Goal: Task Accomplishment & Management: Manage account settings

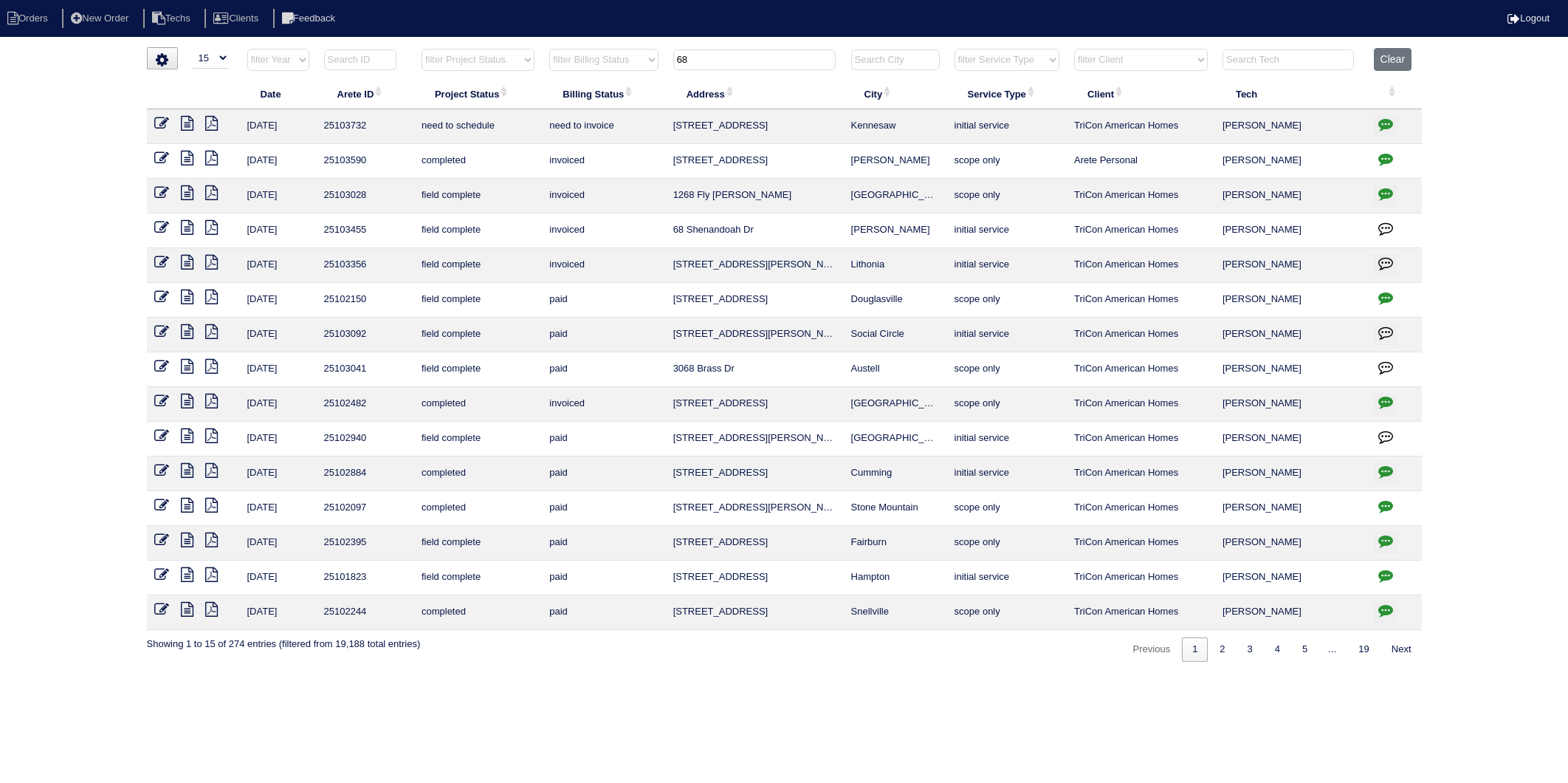
select select "15"
drag, startPoint x: 703, startPoint y: 54, endPoint x: 600, endPoint y: 89, distance: 108.8
click at [600, 89] on table "Date Arete ID Project Status Billing Status Address City Service Type Client Te…" at bounding box center [784, 339] width 1275 height 582
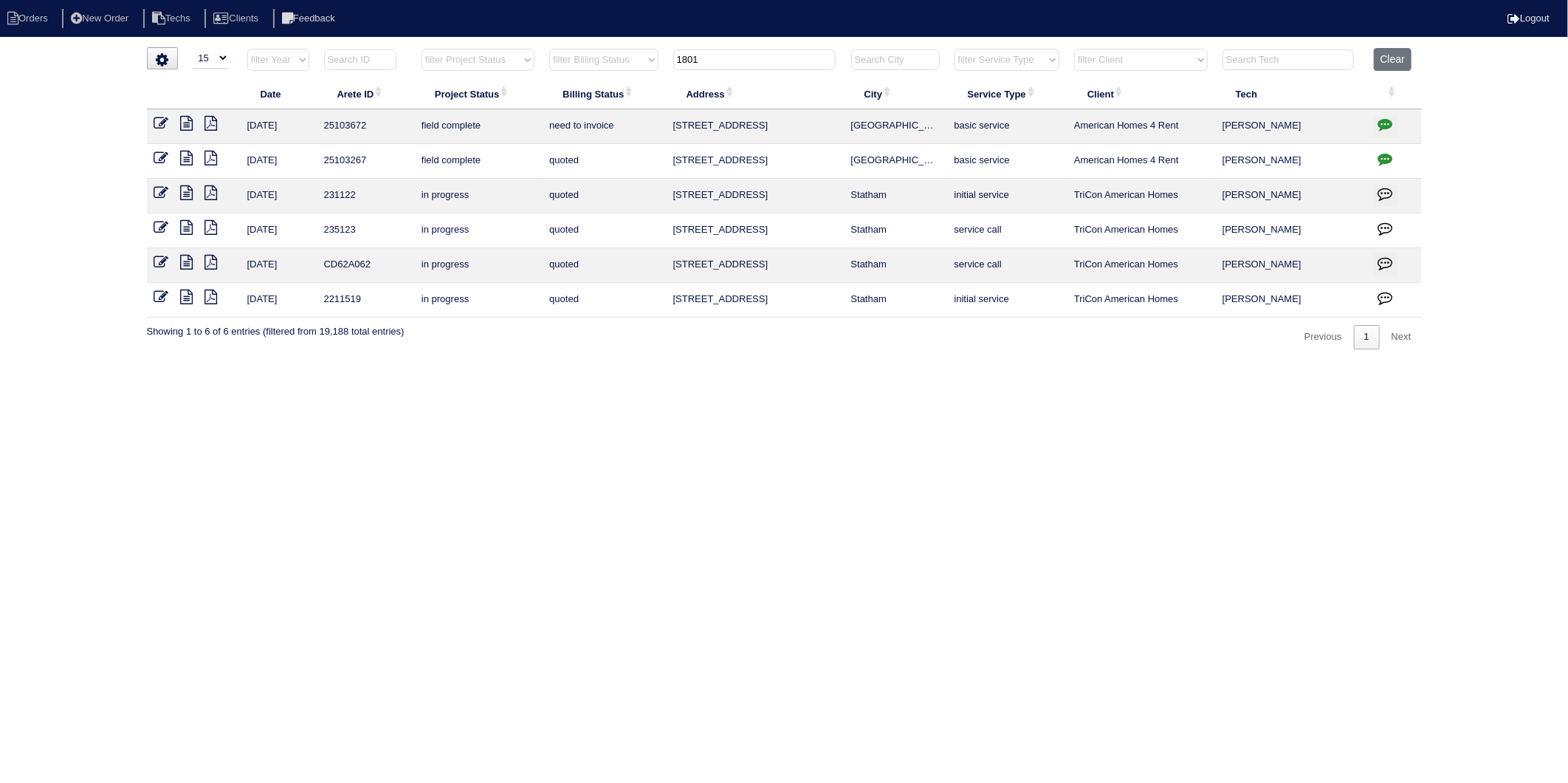
type input "1801"
click at [192, 159] on icon at bounding box center [187, 158] width 13 height 15
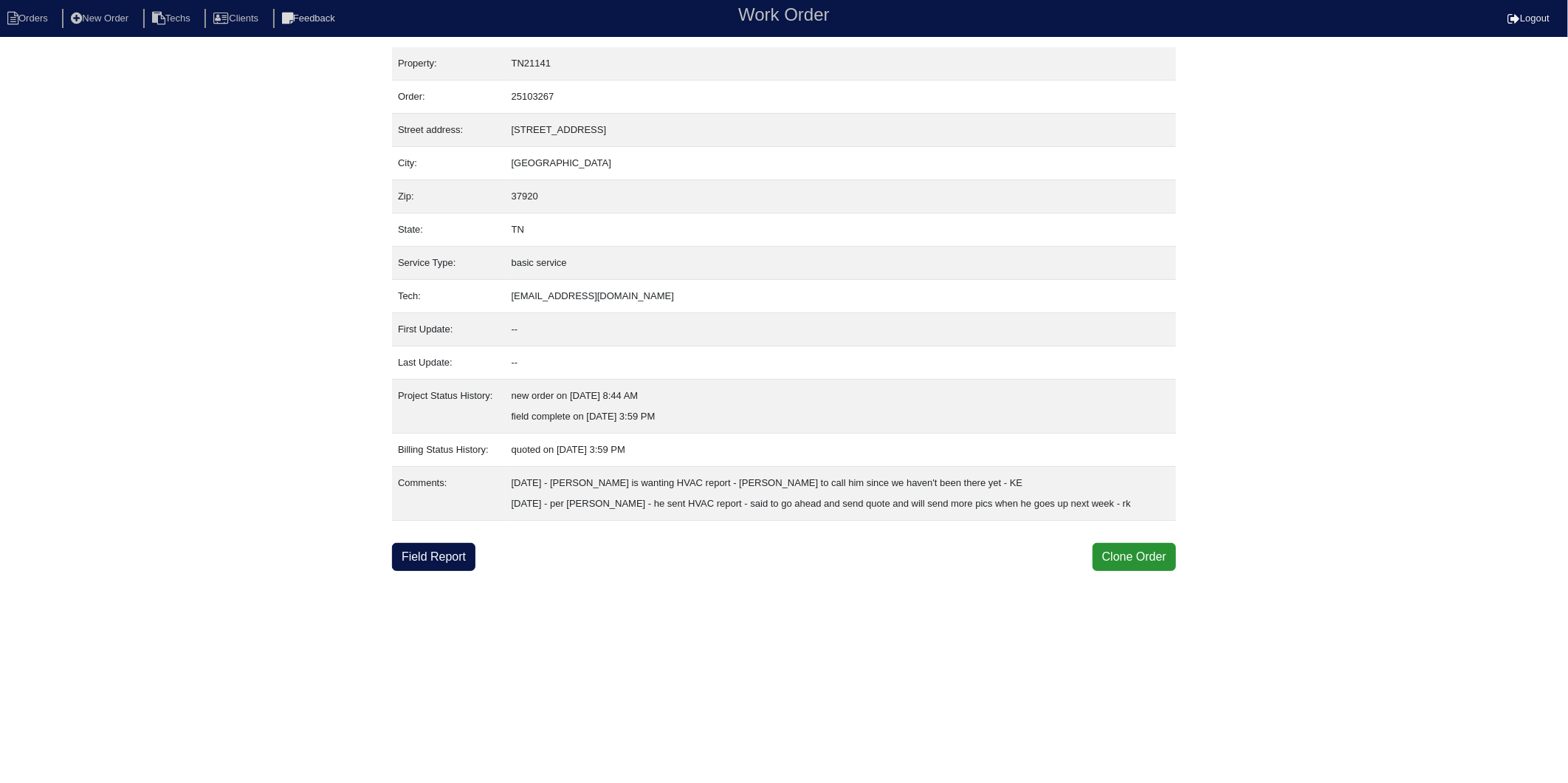
click at [733, 514] on td "9/30/25 - Scott Smith is wanting HVAC report - Dan to call him since we haven't…" at bounding box center [840, 494] width 670 height 54
click at [695, 571] on html "Orders New Order Techs Clients Feedback Work Order Logout Work Order Orders New…" at bounding box center [784, 285] width 1568 height 571
click at [446, 555] on link "Field Report" at bounding box center [434, 557] width 83 height 28
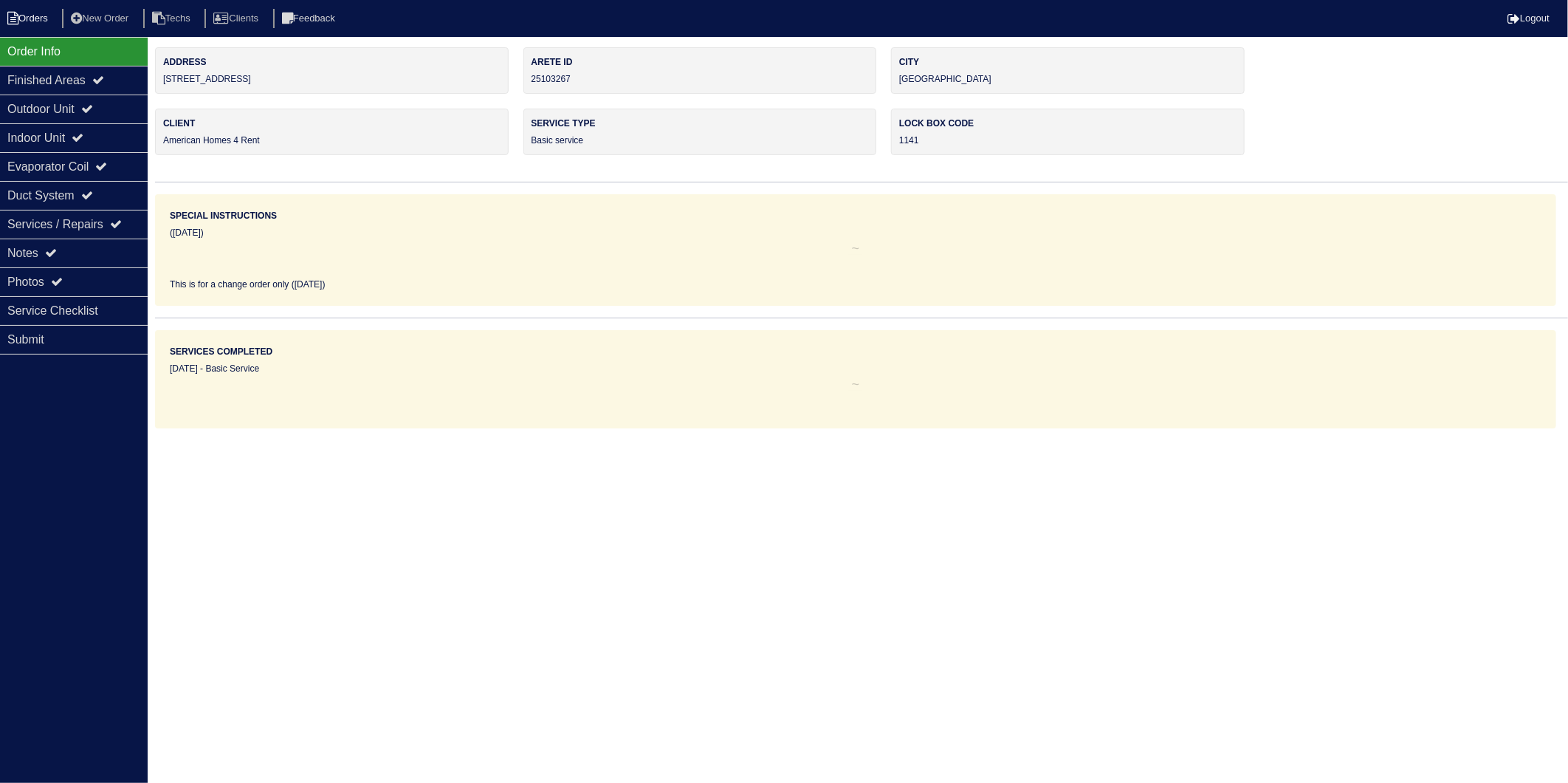
click at [35, 16] on li "Orders" at bounding box center [30, 18] width 60 height 20
select select "15"
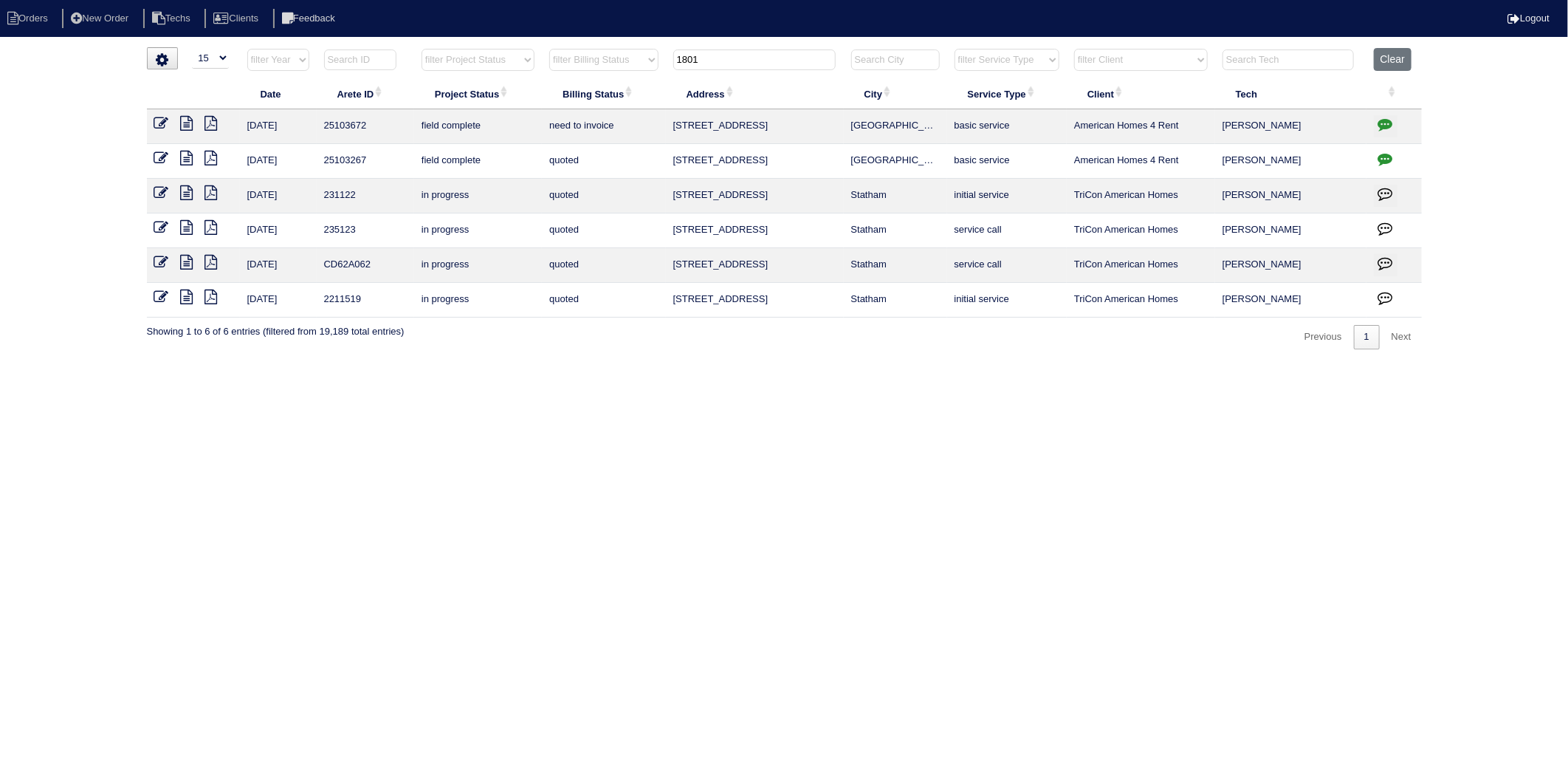
click at [160, 116] on icon at bounding box center [161, 123] width 15 height 15
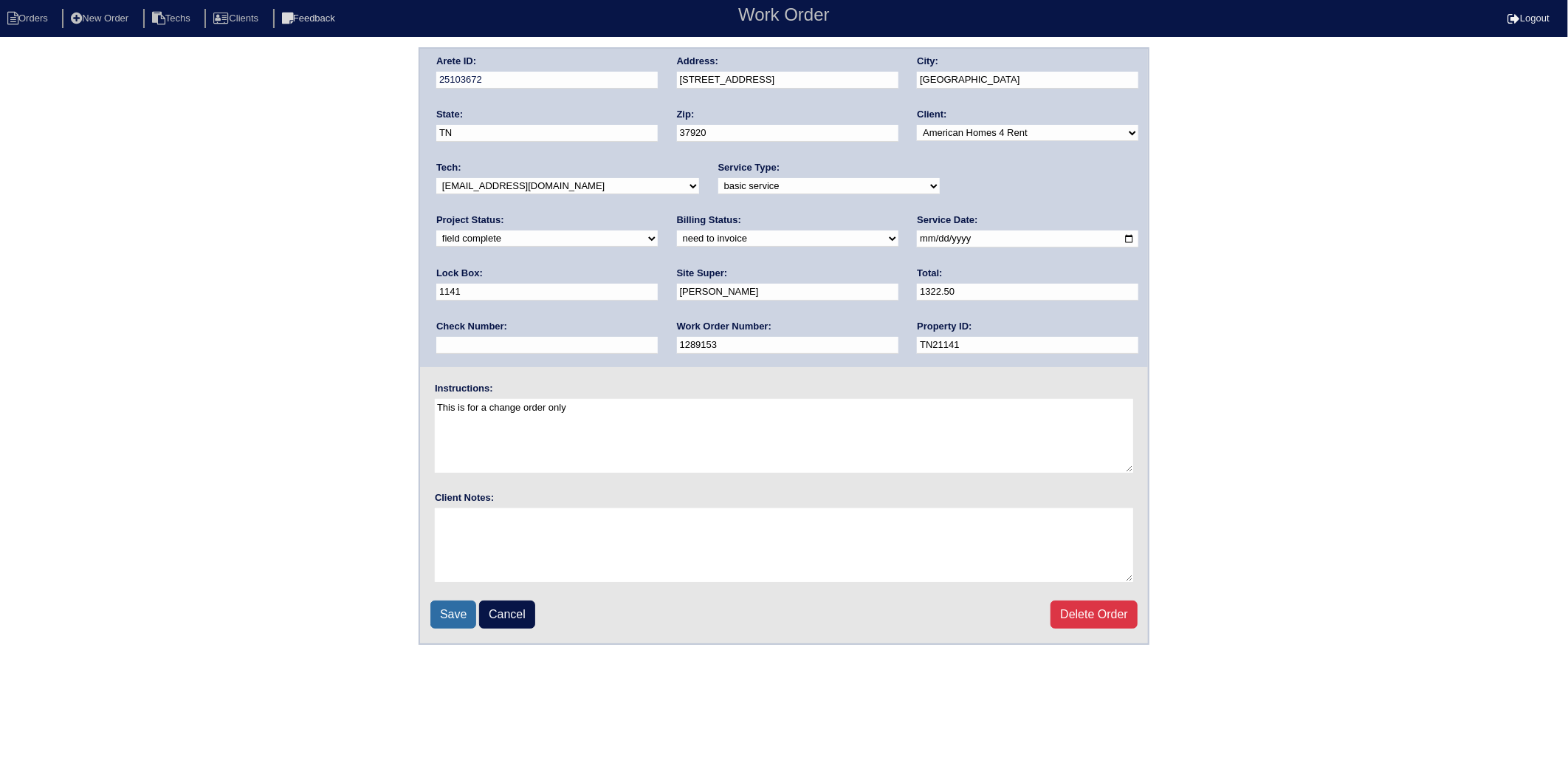
click at [439, 615] on input "Save" at bounding box center [454, 614] width 46 height 28
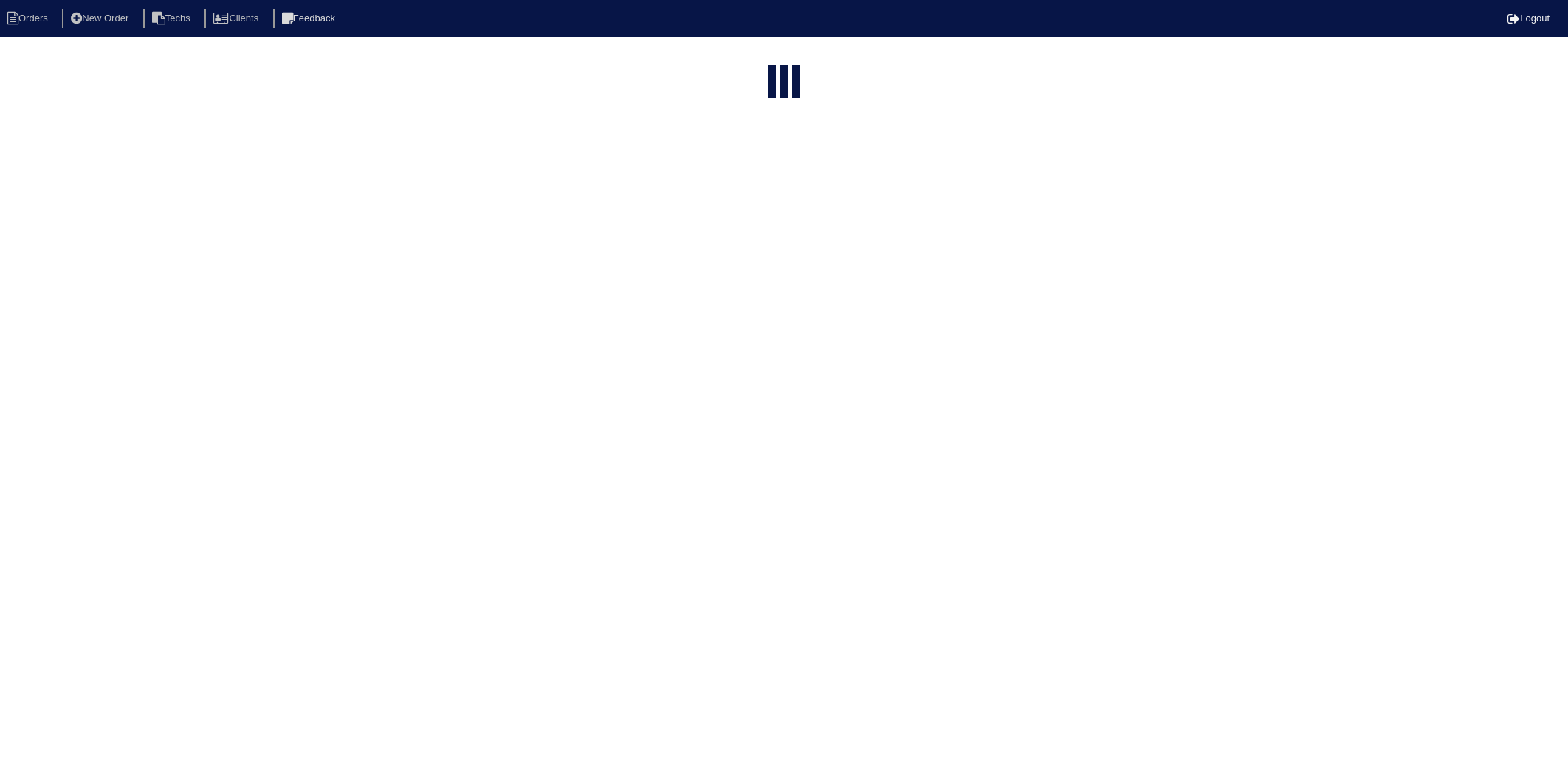
select select "15"
type input "1801"
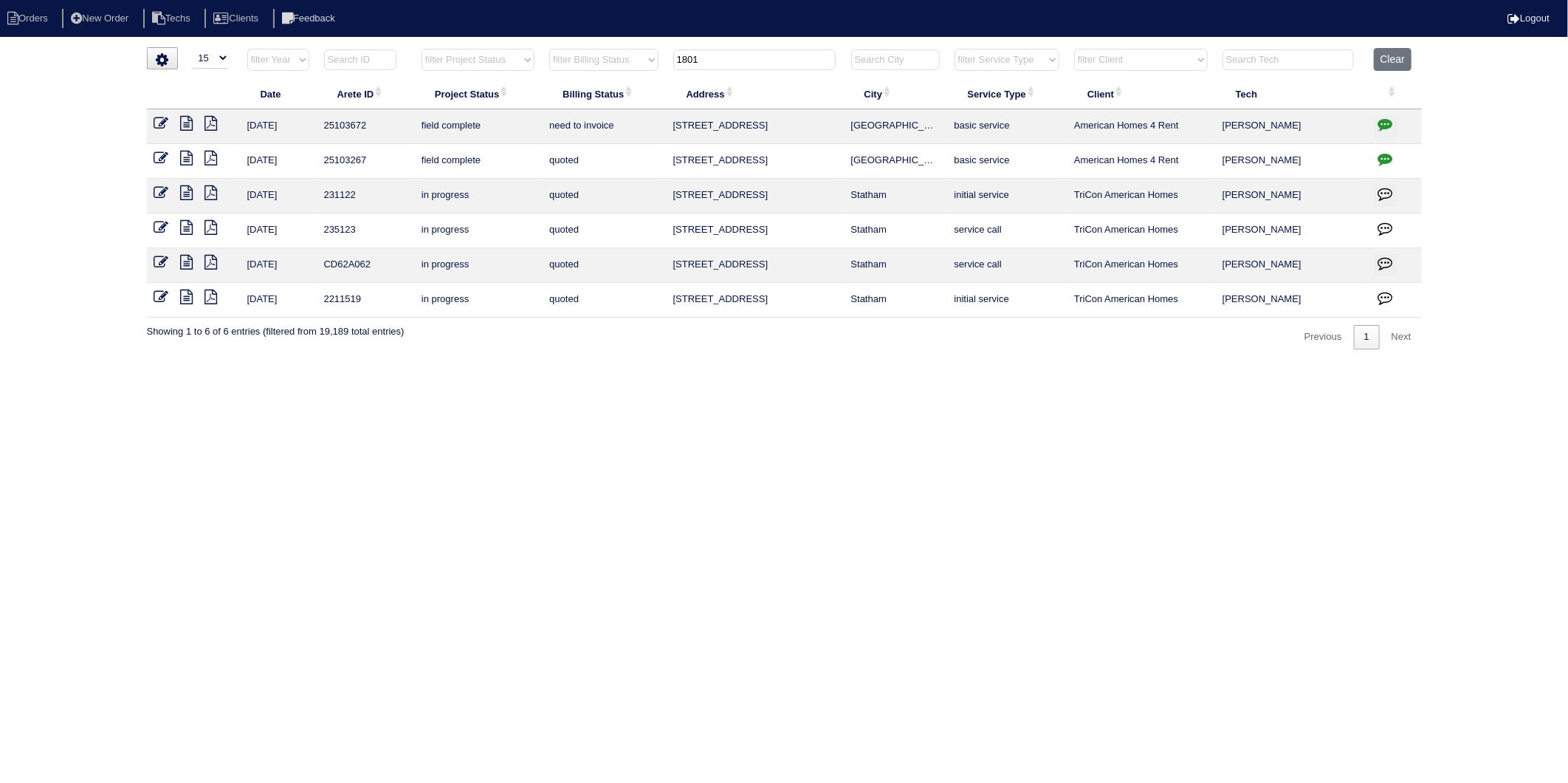
click at [187, 127] on icon at bounding box center [187, 123] width 13 height 15
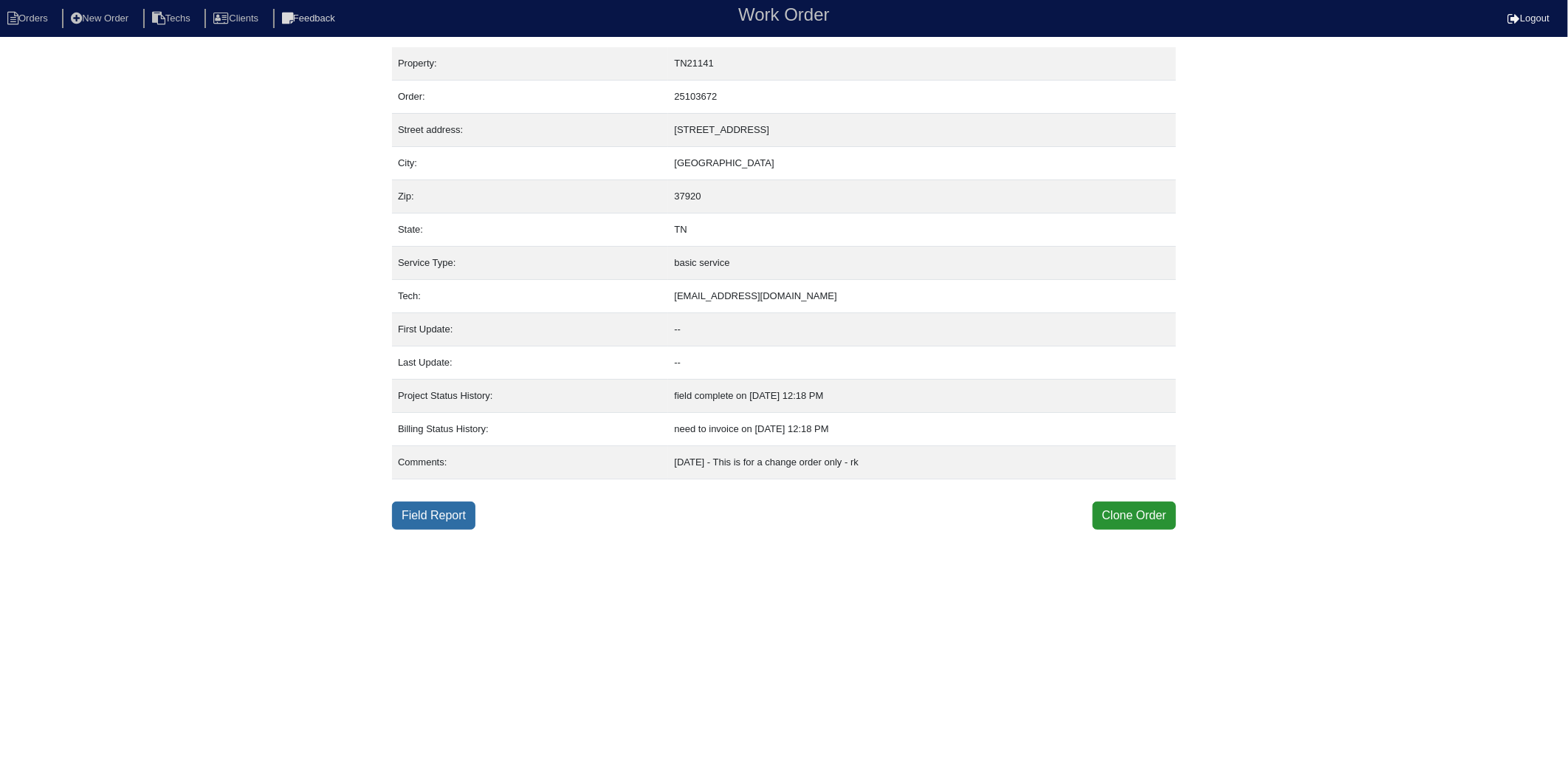
click at [462, 514] on link "Field Report" at bounding box center [434, 516] width 83 height 28
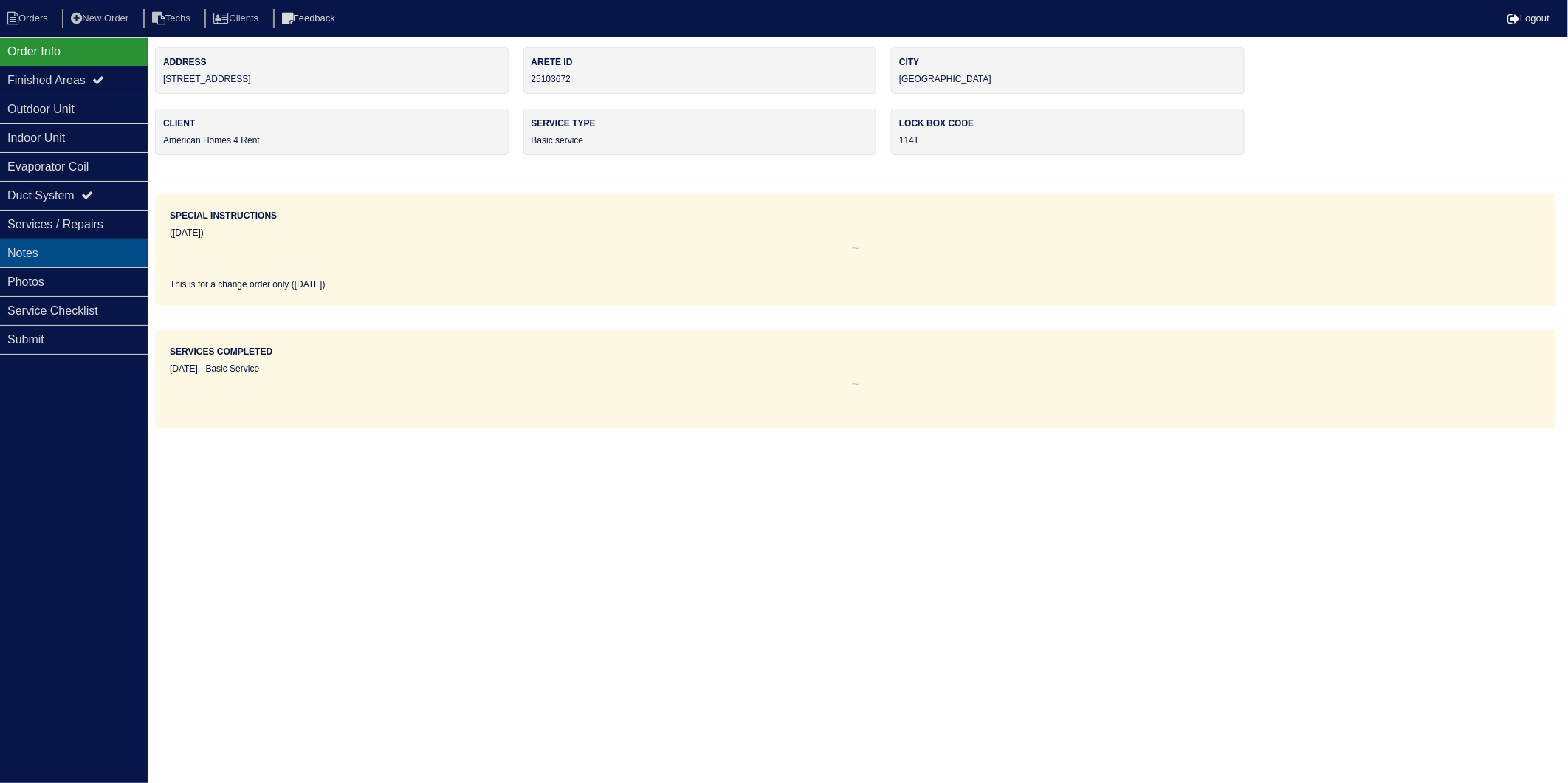
click at [11, 257] on div "Notes" at bounding box center [74, 253] width 148 height 29
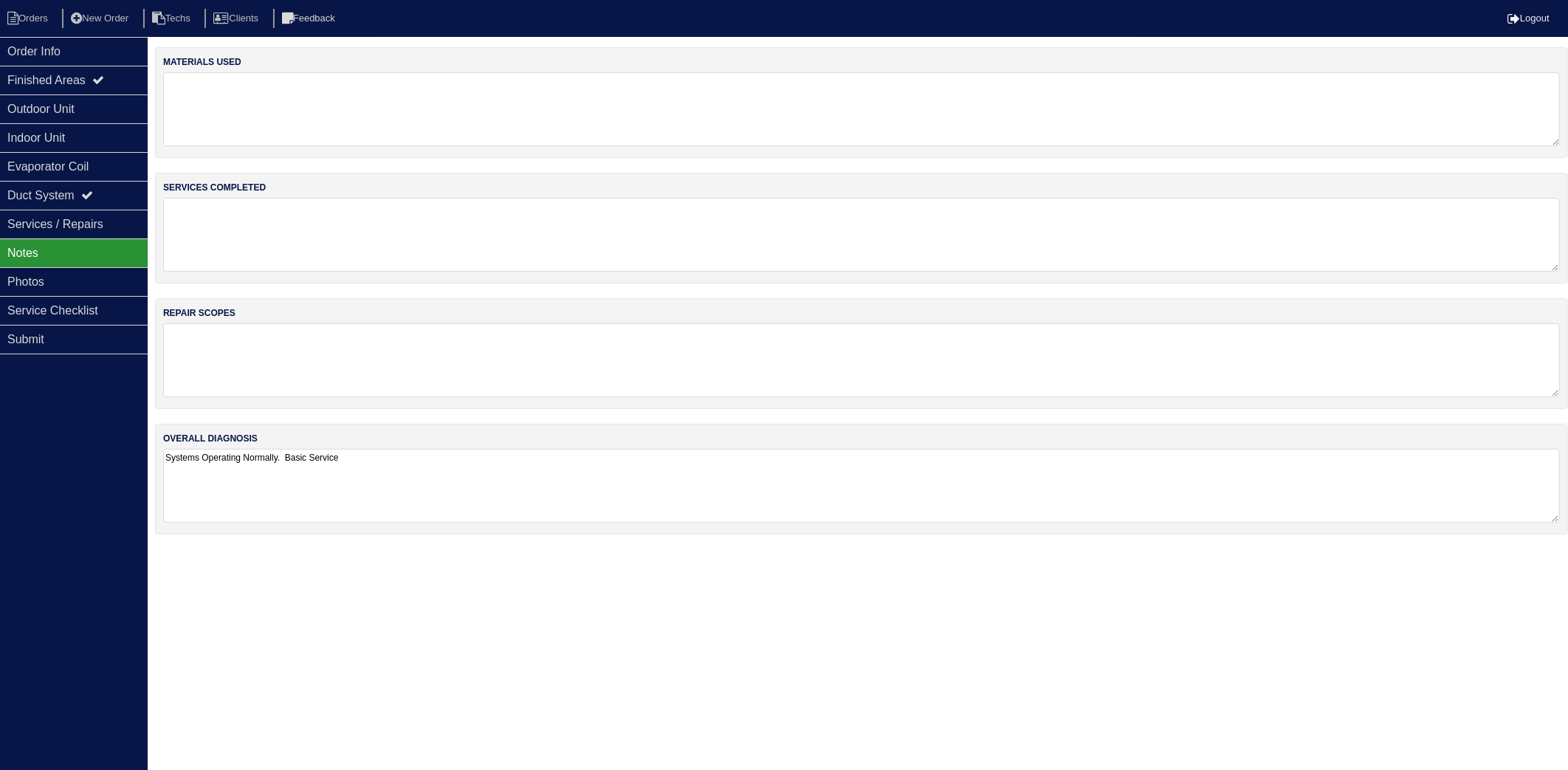
click at [283, 133] on textarea at bounding box center [862, 109] width 1397 height 74
click at [46, 55] on div "Order Info" at bounding box center [74, 51] width 148 height 29
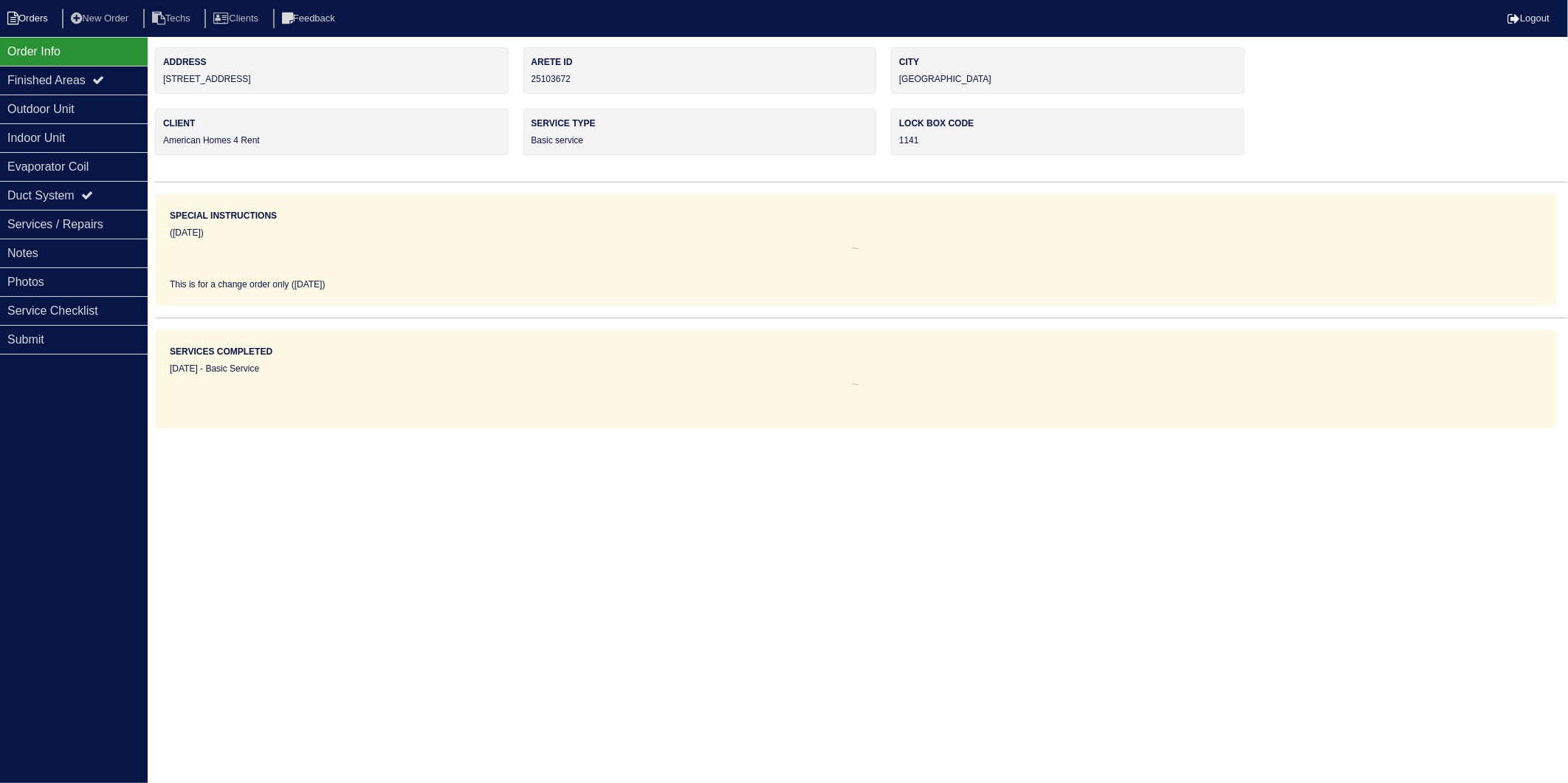
click at [38, 17] on li "Orders" at bounding box center [30, 18] width 60 height 20
select select "15"
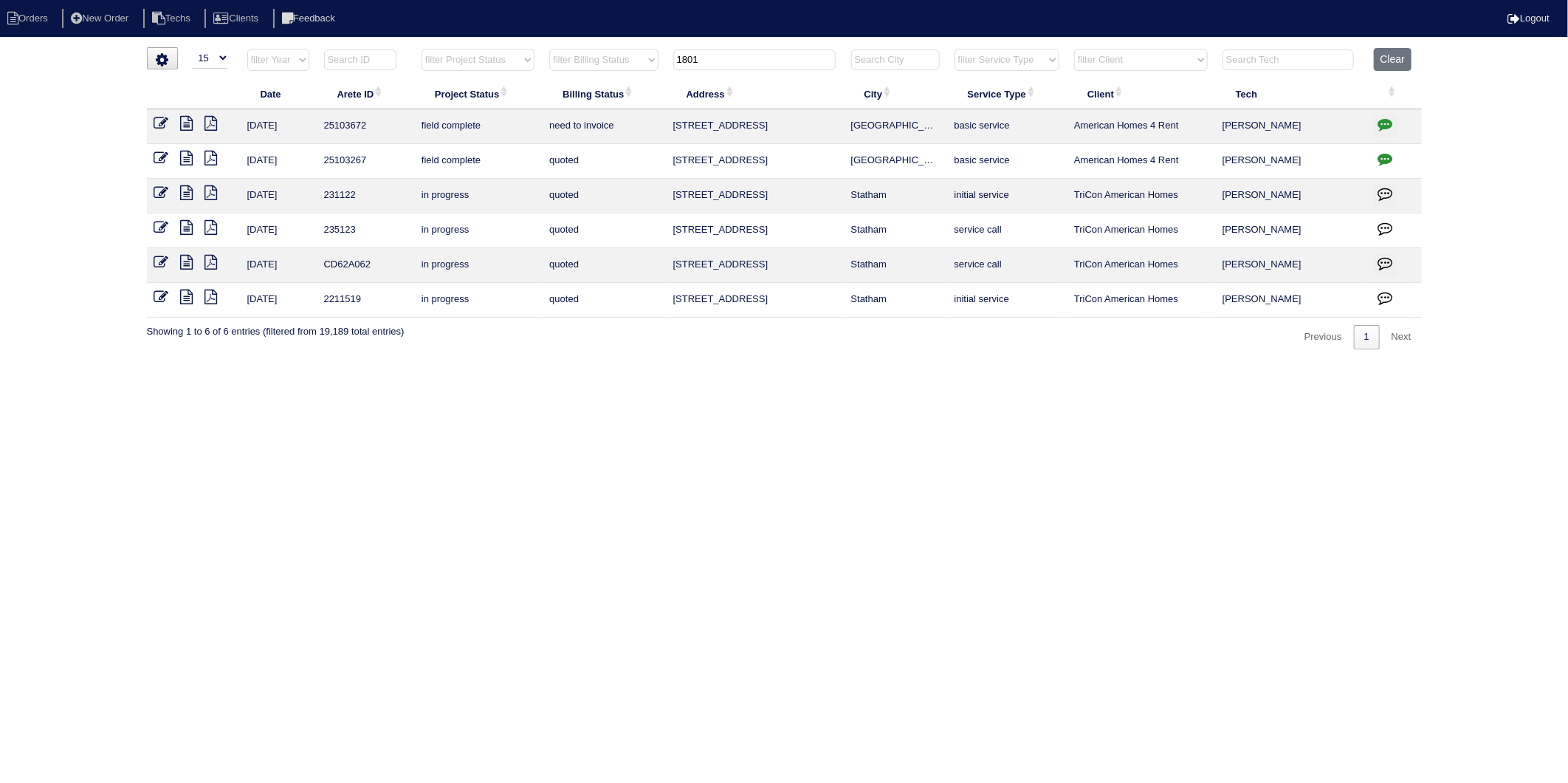
click at [1385, 124] on icon "button" at bounding box center [1385, 124] width 15 height 15
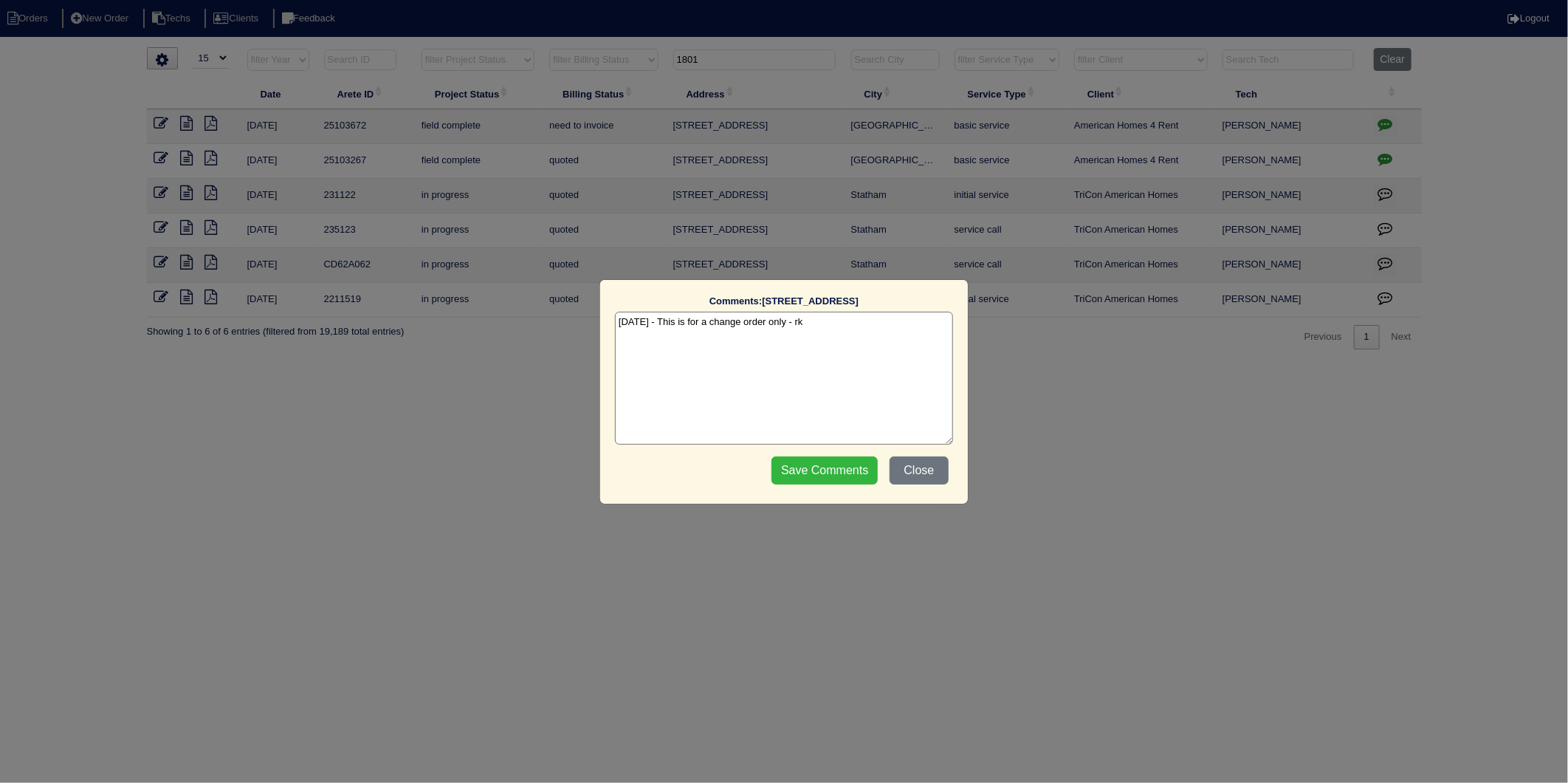
click at [851, 466] on input "Save Comments" at bounding box center [825, 470] width 106 height 28
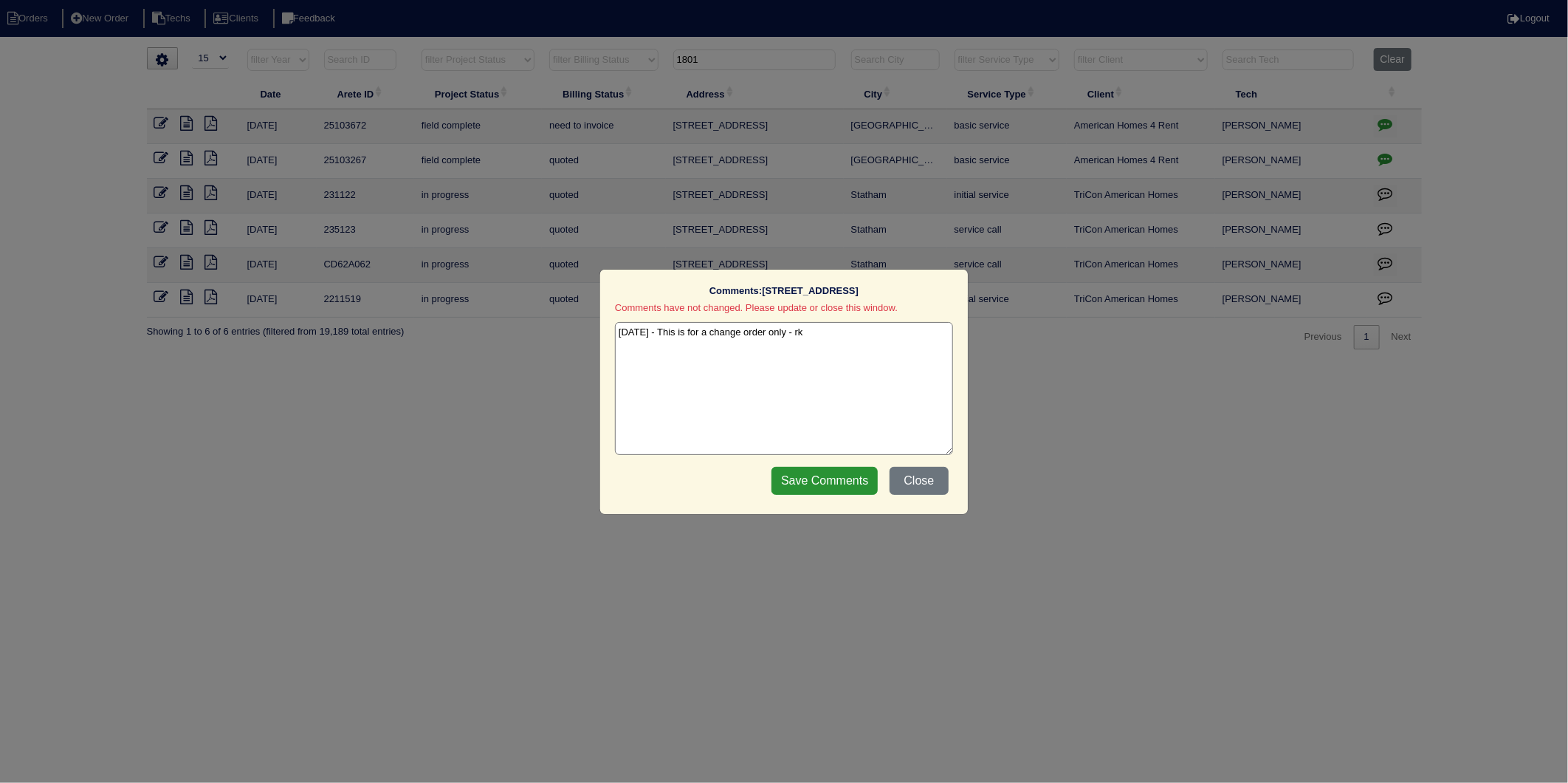
click at [935, 475] on button "Close" at bounding box center [919, 481] width 59 height 28
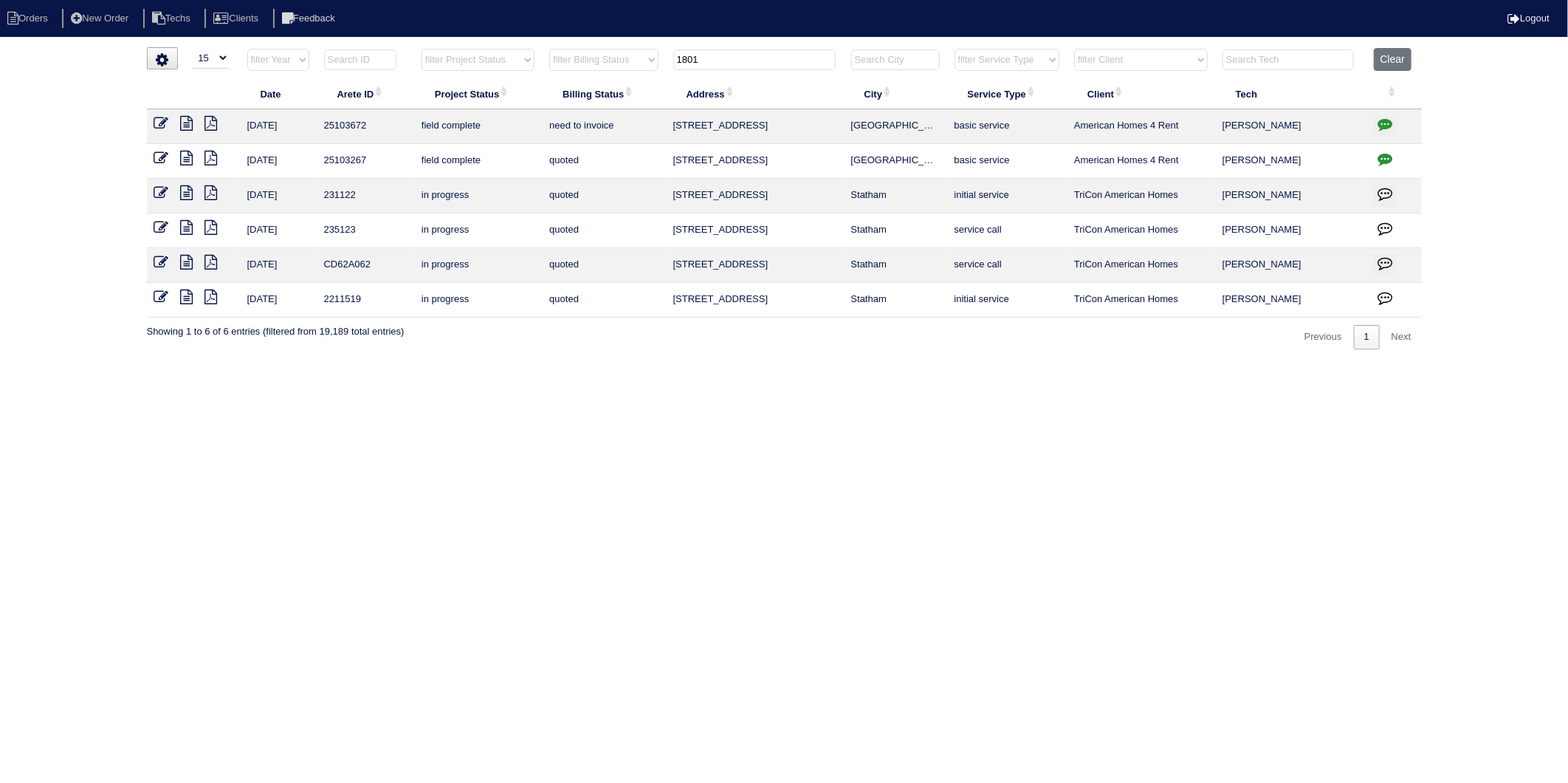
click at [1391, 162] on icon "button" at bounding box center [1385, 158] width 15 height 15
type textarea "9/30/25 - Scott Smith is wanting HVAC report - Dan to call him since we haven't…"
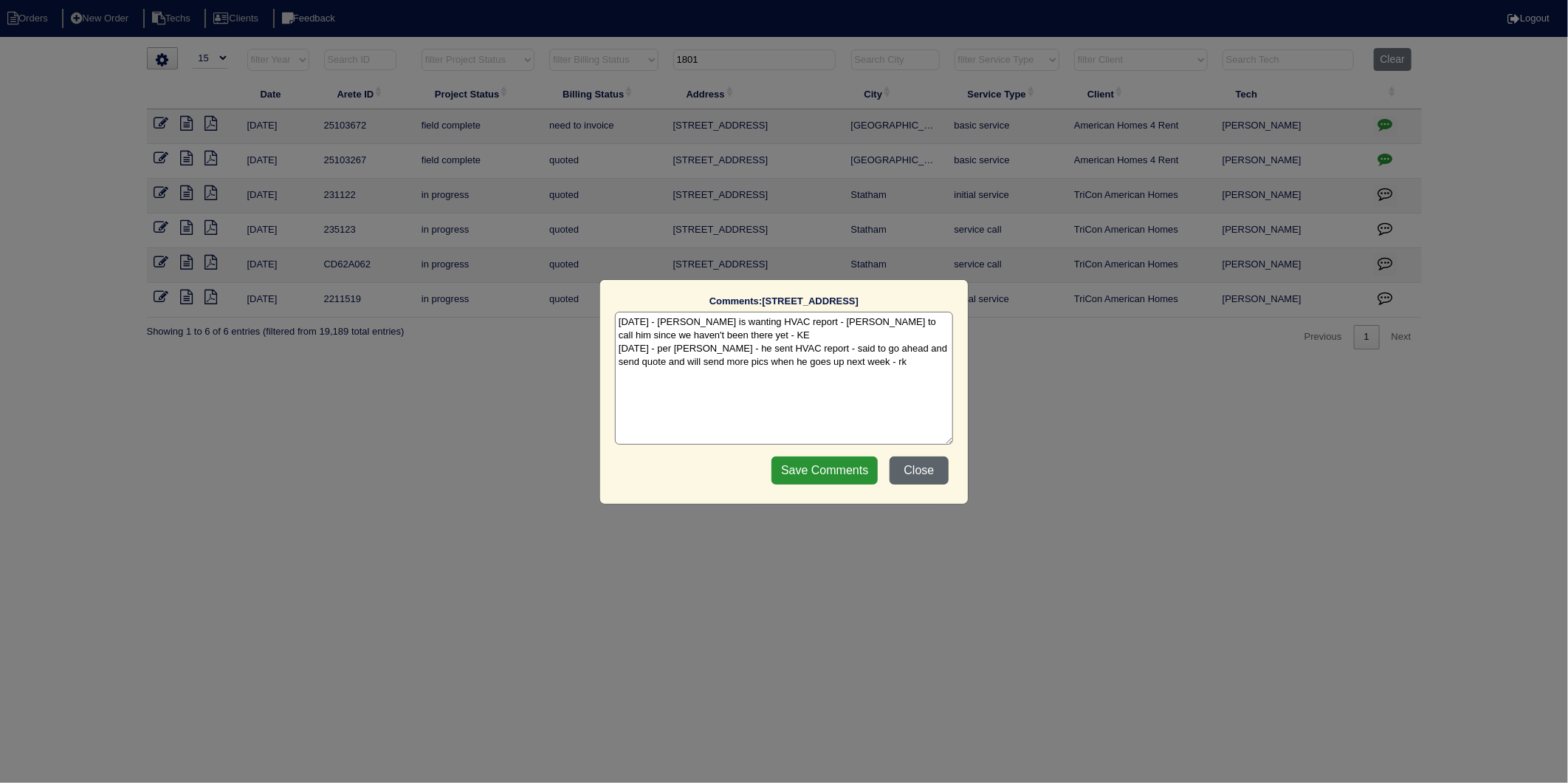
click at [921, 474] on button "Close" at bounding box center [919, 470] width 59 height 28
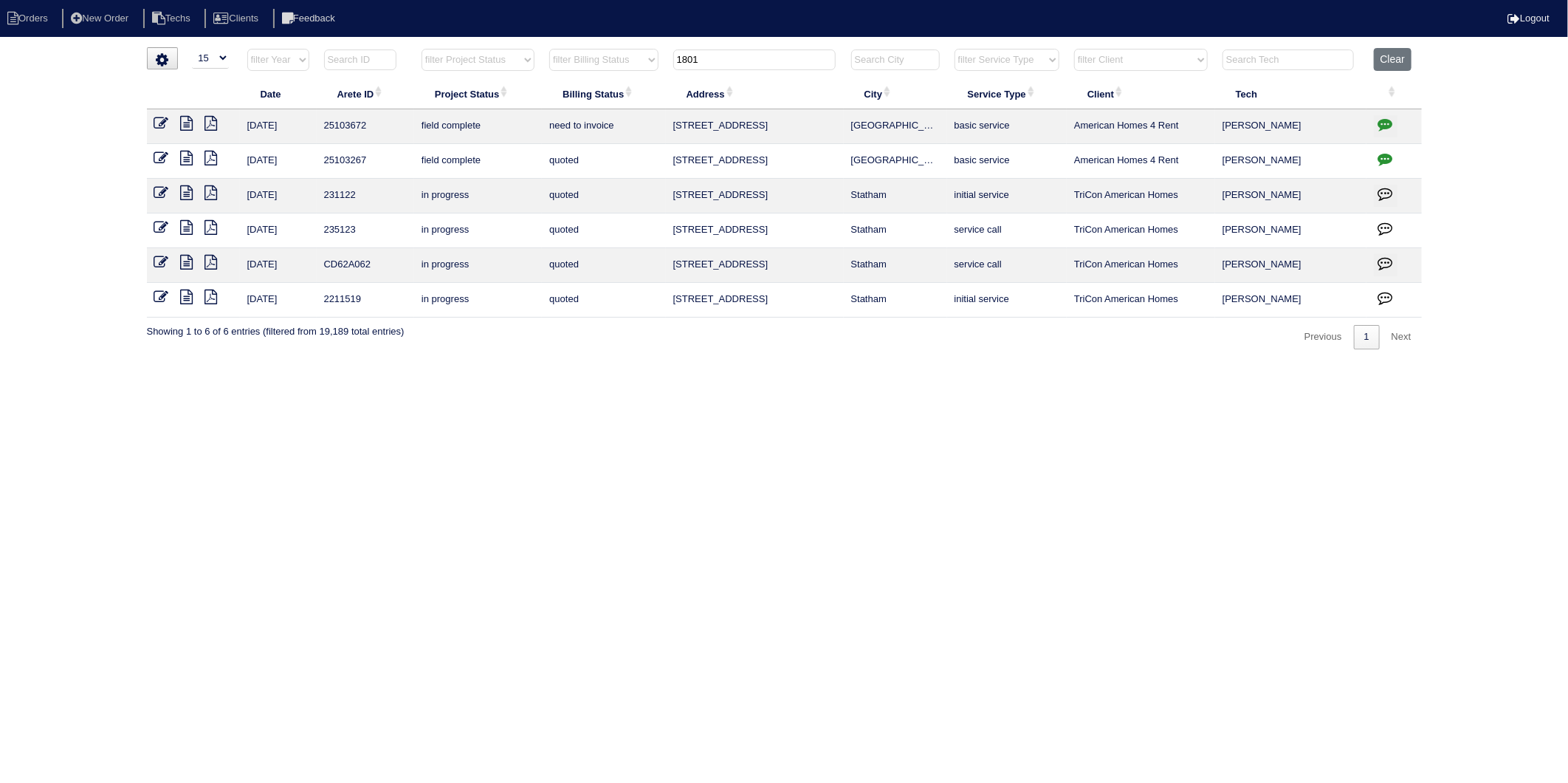
click at [824, 364] on html "Orders New Order Techs Clients Feedback Logout Orders New Order Users Clients M…" at bounding box center [784, 182] width 1568 height 364
click at [165, 122] on icon at bounding box center [161, 123] width 15 height 15
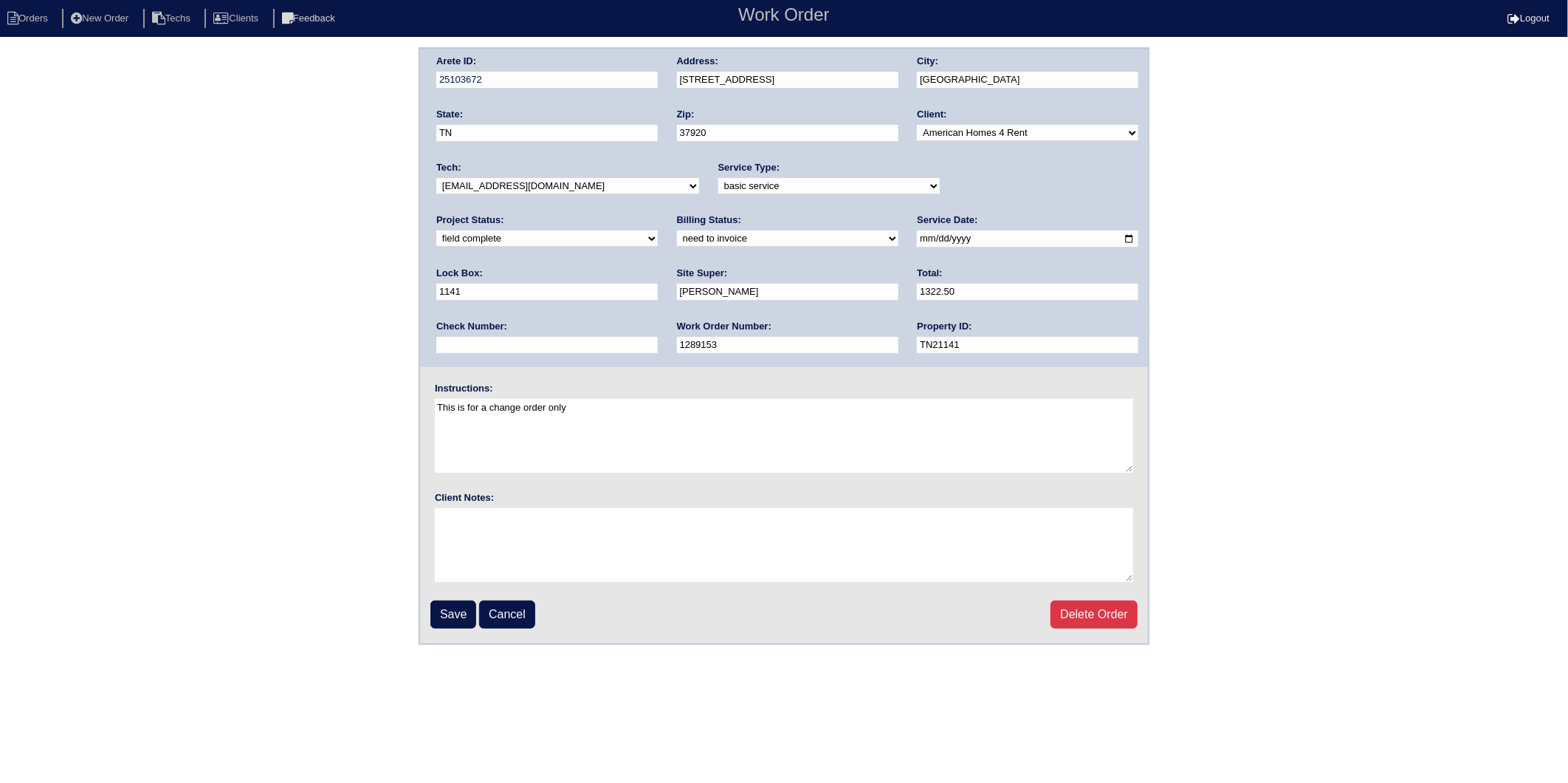
click at [677, 243] on select "need to quote quoted need to invoice invoiced paid warranty purchase order need…" at bounding box center [788, 239] width 221 height 17
select select "invoiced"
click at [677, 231] on select "need to quote quoted need to invoice invoiced paid warranty purchase order need…" at bounding box center [788, 239] width 221 height 17
drag, startPoint x: 447, startPoint y: 607, endPoint x: 434, endPoint y: 562, distance: 46.8
click at [446, 607] on input "Save" at bounding box center [454, 614] width 46 height 28
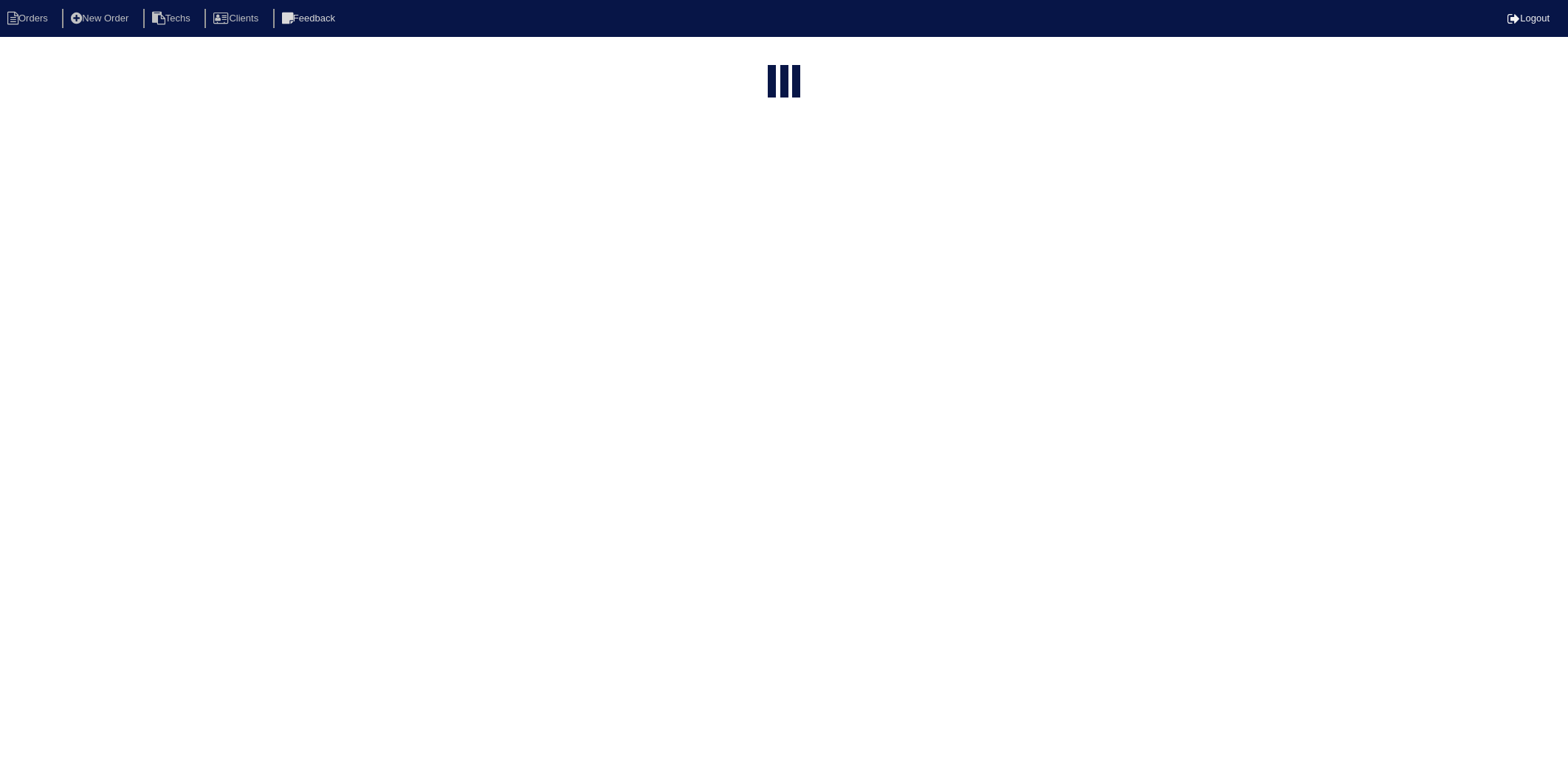
select select "15"
type input "1801"
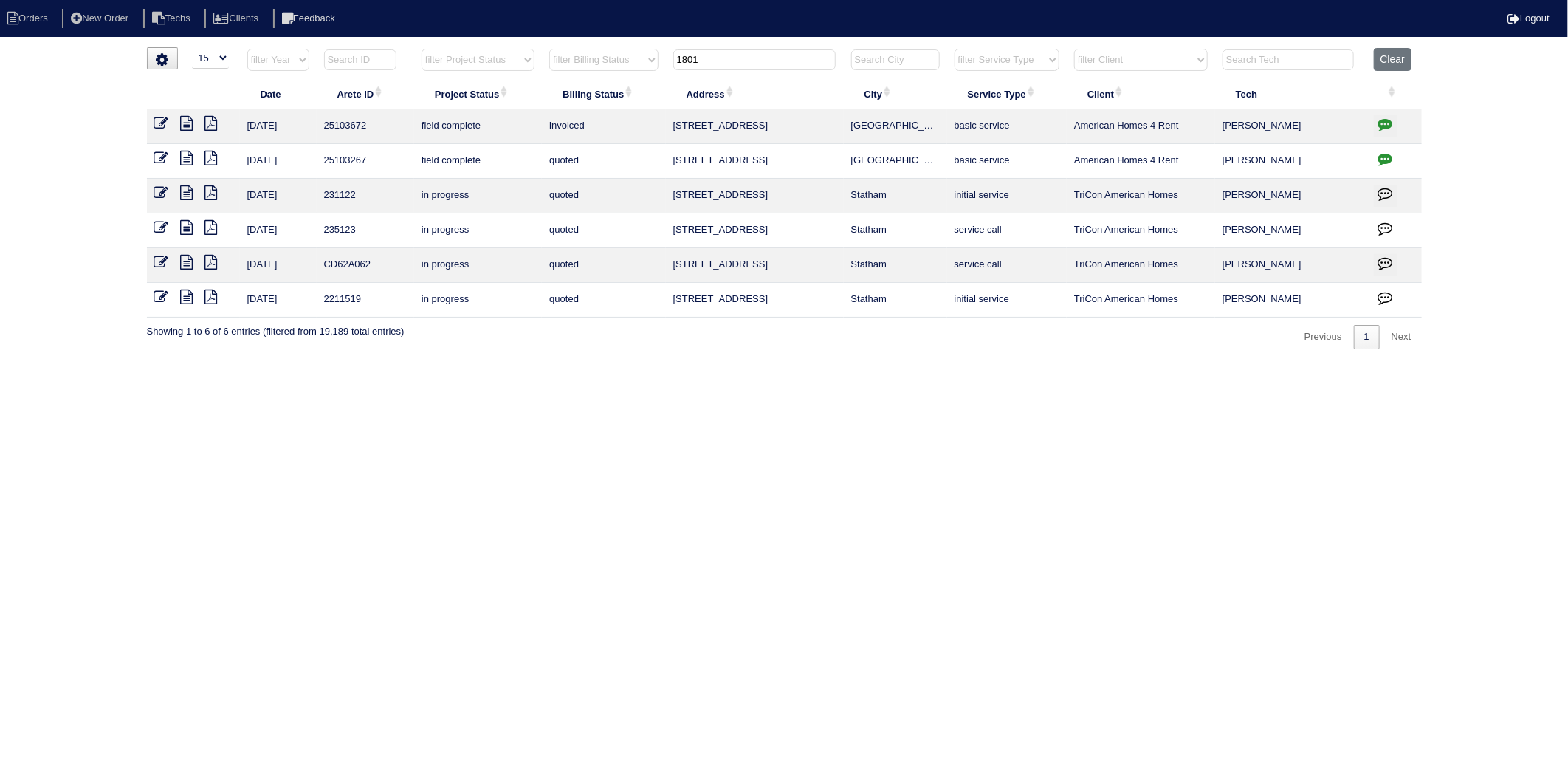
click at [163, 156] on icon at bounding box center [161, 158] width 15 height 15
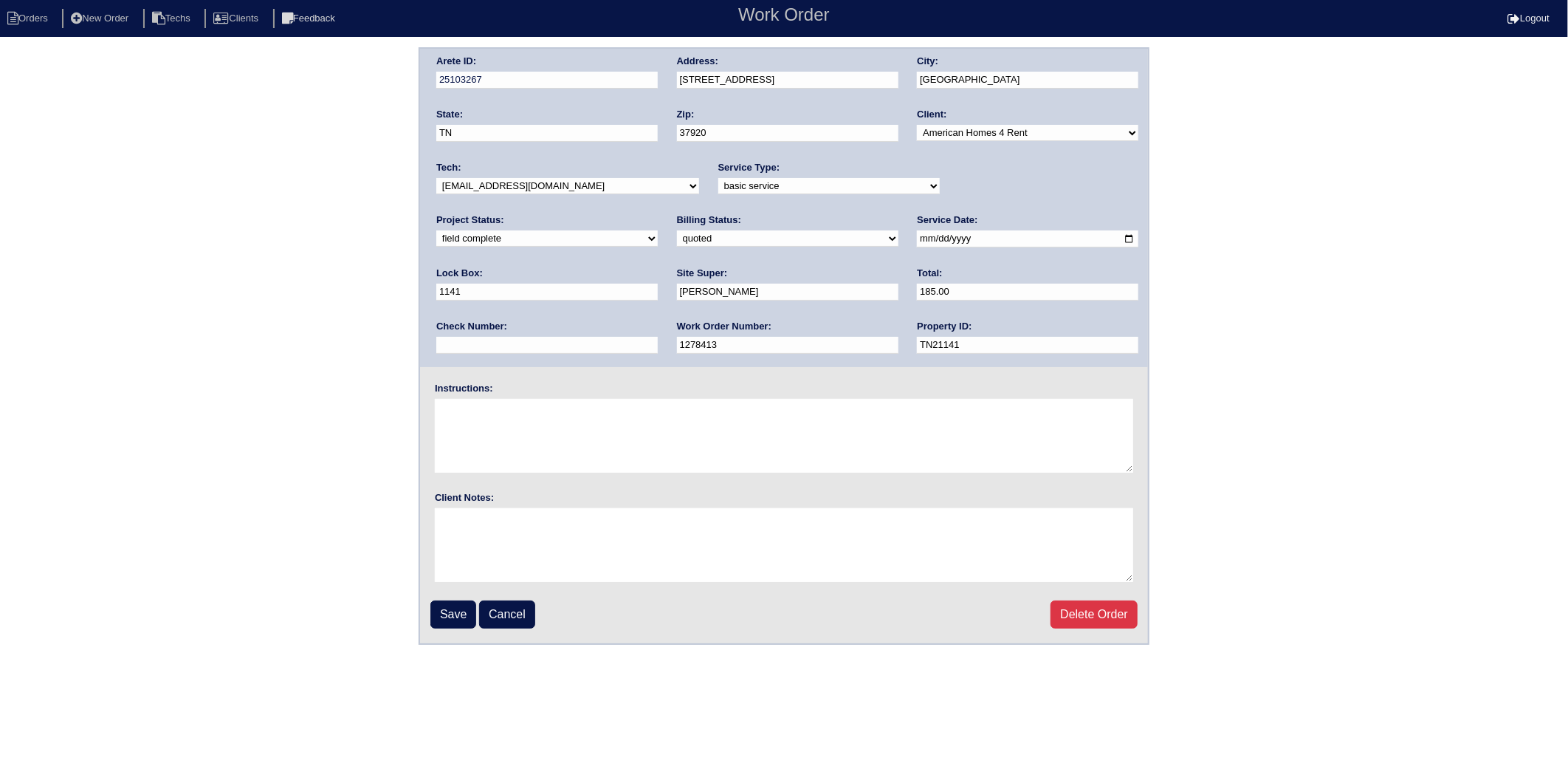
drag, startPoint x: 482, startPoint y: 241, endPoint x: 477, endPoint y: 247, distance: 7.8
click at [677, 241] on select "need to quote quoted need to invoice invoiced paid warranty purchase order need…" at bounding box center [788, 239] width 221 height 17
select select "invoiced"
click at [677, 231] on select "need to quote quoted need to invoice invoiced paid warranty purchase order need…" at bounding box center [788, 239] width 221 height 17
click at [447, 610] on input "Save" at bounding box center [454, 614] width 46 height 28
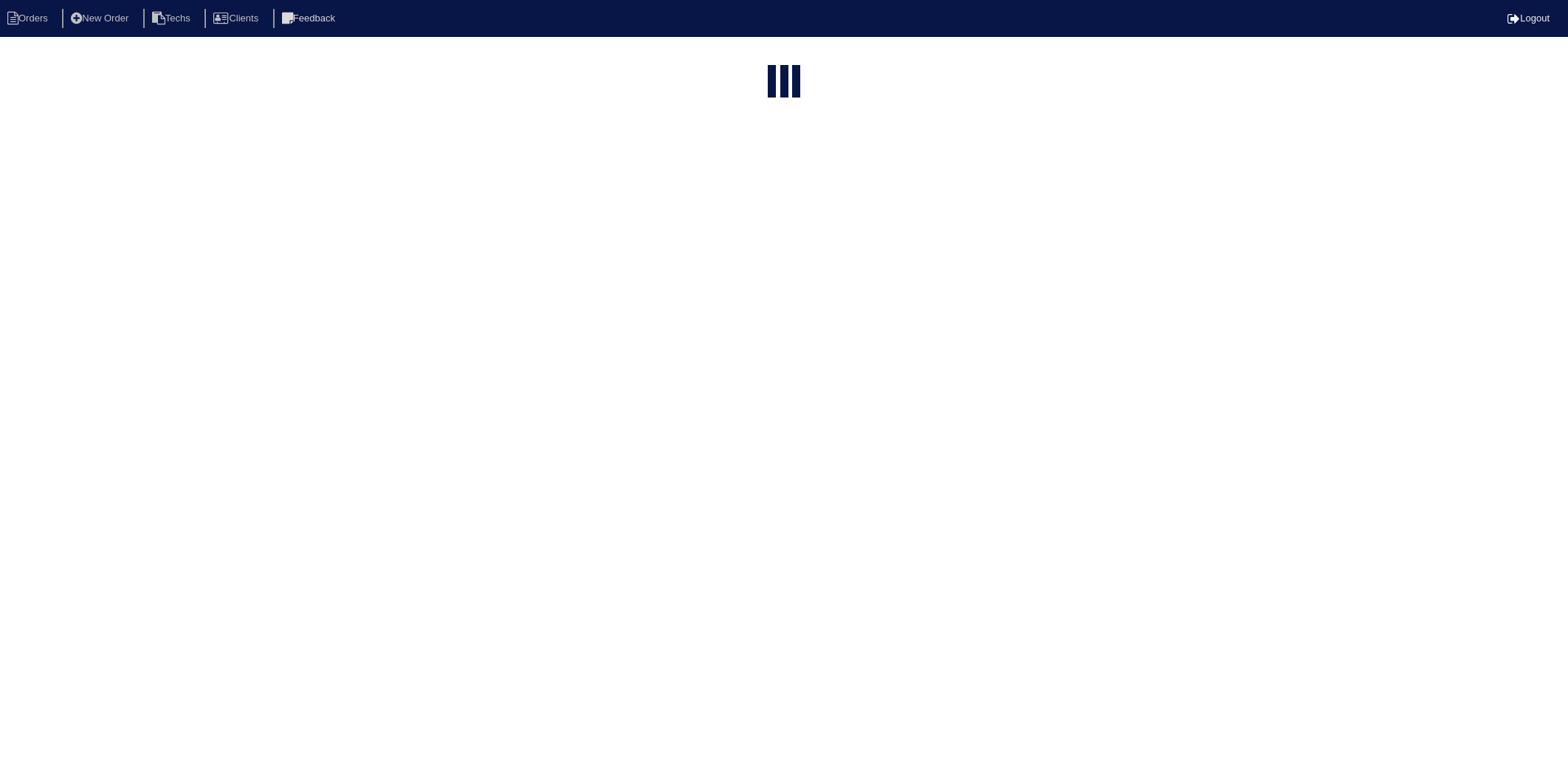
select select "15"
type input "1801"
click at [302, 445] on div "▼ 10 15 25 50 200 500 Search: Date Arete ID Project Status Billing Status Addre…" at bounding box center [784, 316] width 1275 height 302
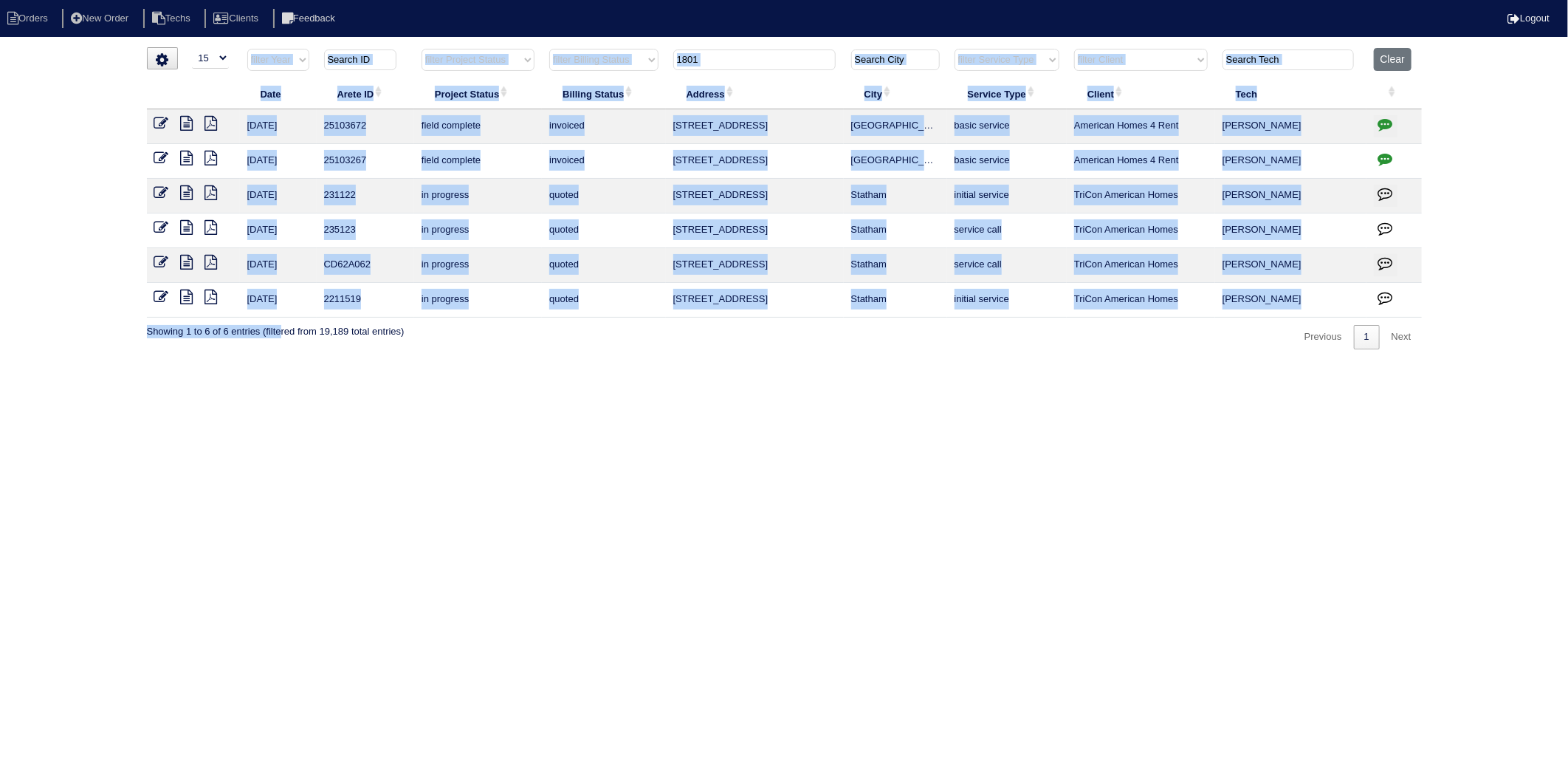
click at [699, 364] on html "Orders New Order Techs Clients Feedback Logout Orders New Order Users Clients M…" at bounding box center [784, 182] width 1568 height 364
